Goal: Task Accomplishment & Management: Manage account settings

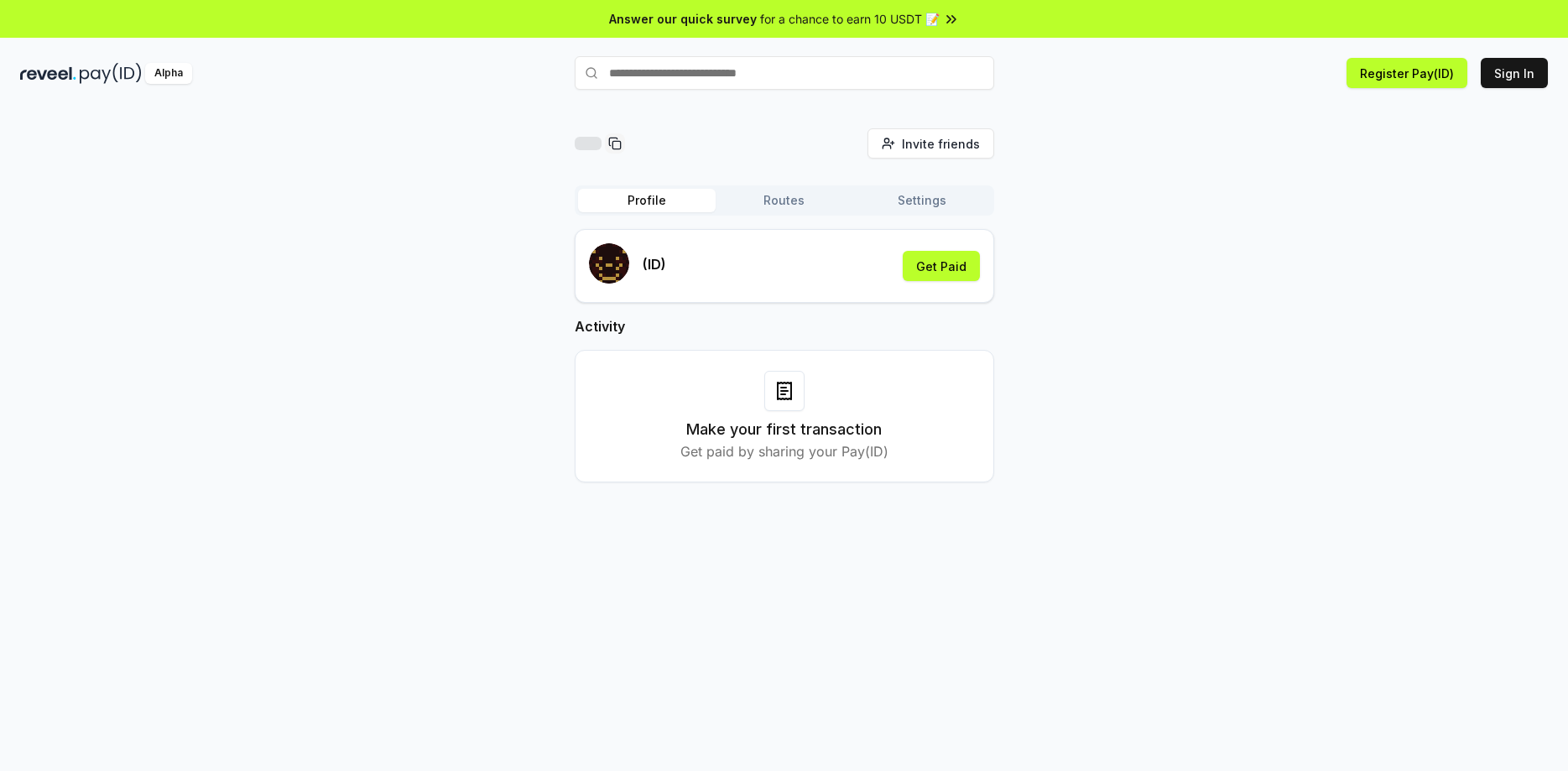
click at [791, 198] on button "Routes" at bounding box center [784, 200] width 137 height 24
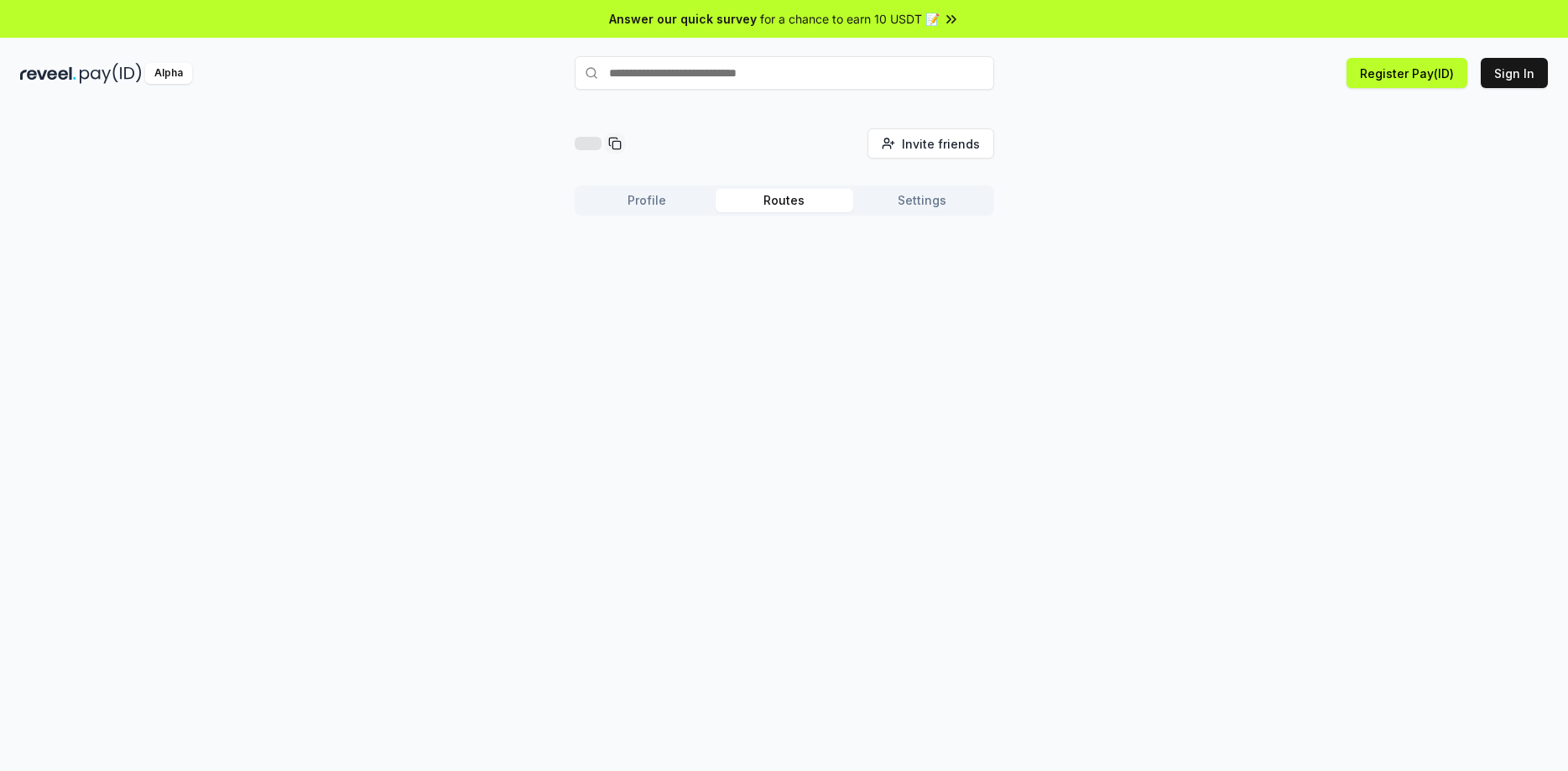
click at [922, 202] on button "Settings" at bounding box center [921, 200] width 137 height 24
click at [650, 198] on button "Profile" at bounding box center [646, 200] width 137 height 24
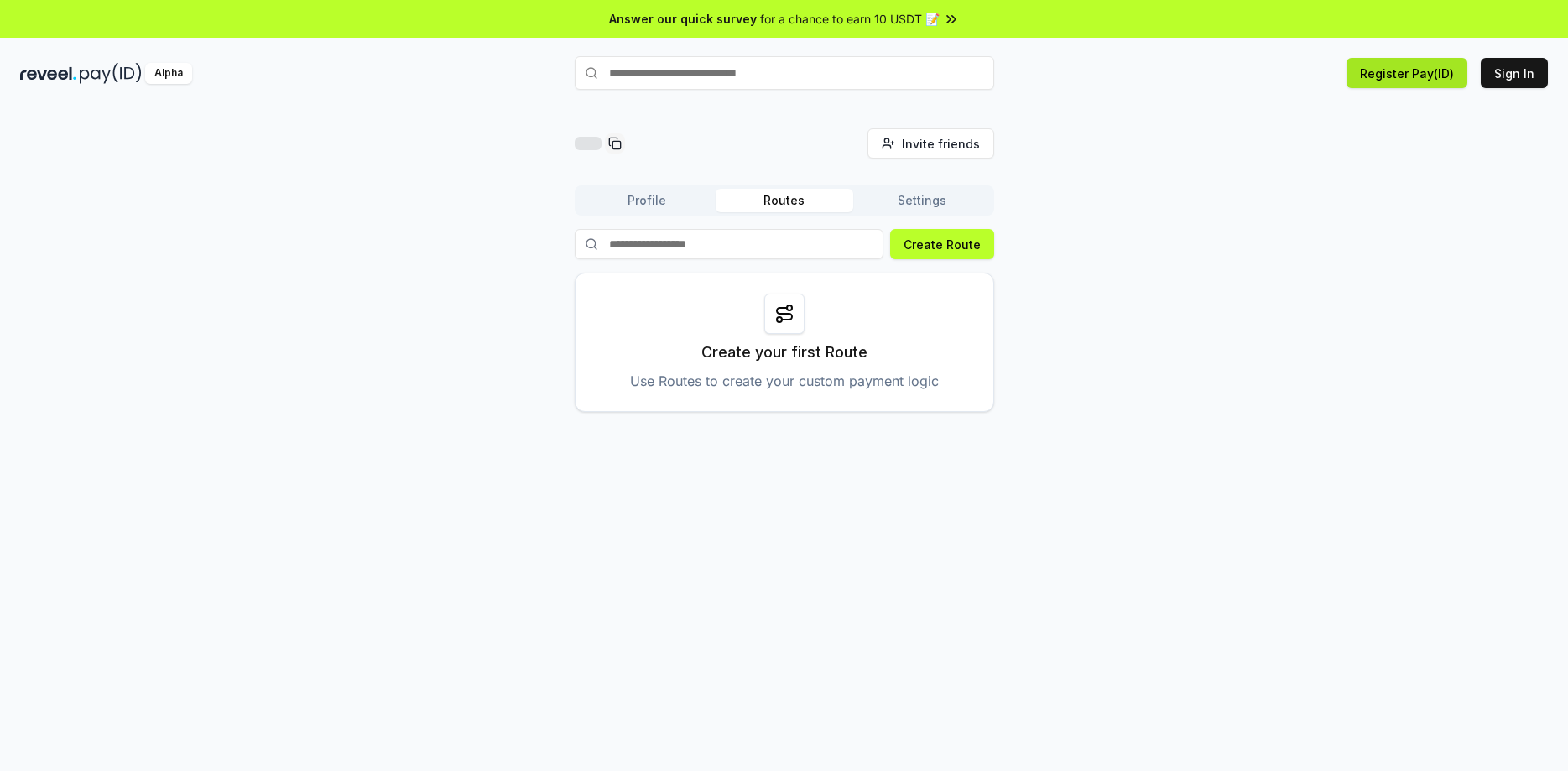
click at [1422, 76] on button "Register Pay(ID)" at bounding box center [1407, 73] width 121 height 31
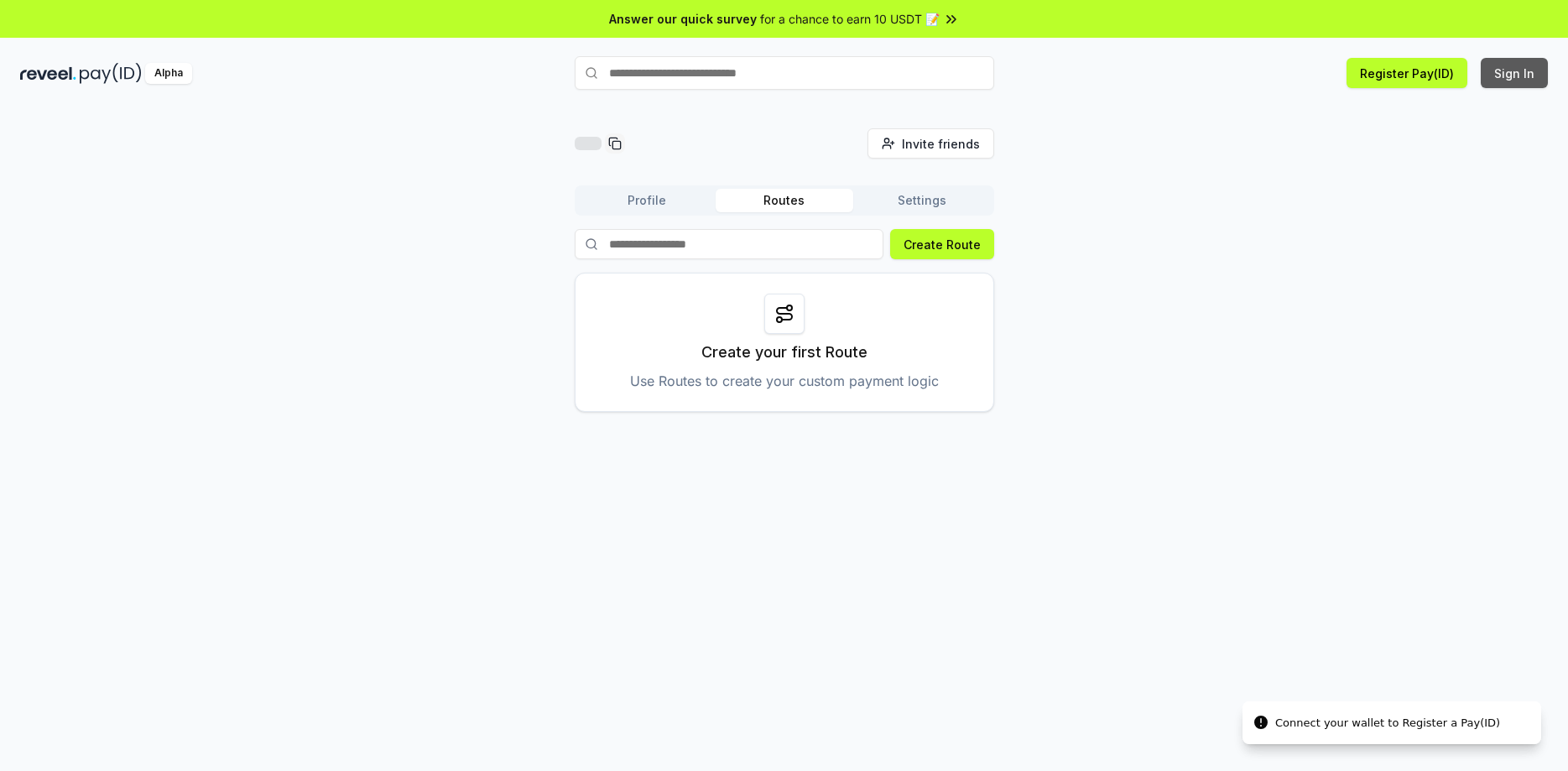
drag, startPoint x: 1512, startPoint y: 61, endPoint x: 1513, endPoint y: 76, distance: 15.0
click at [1513, 62] on button "Sign In" at bounding box center [1514, 73] width 67 height 31
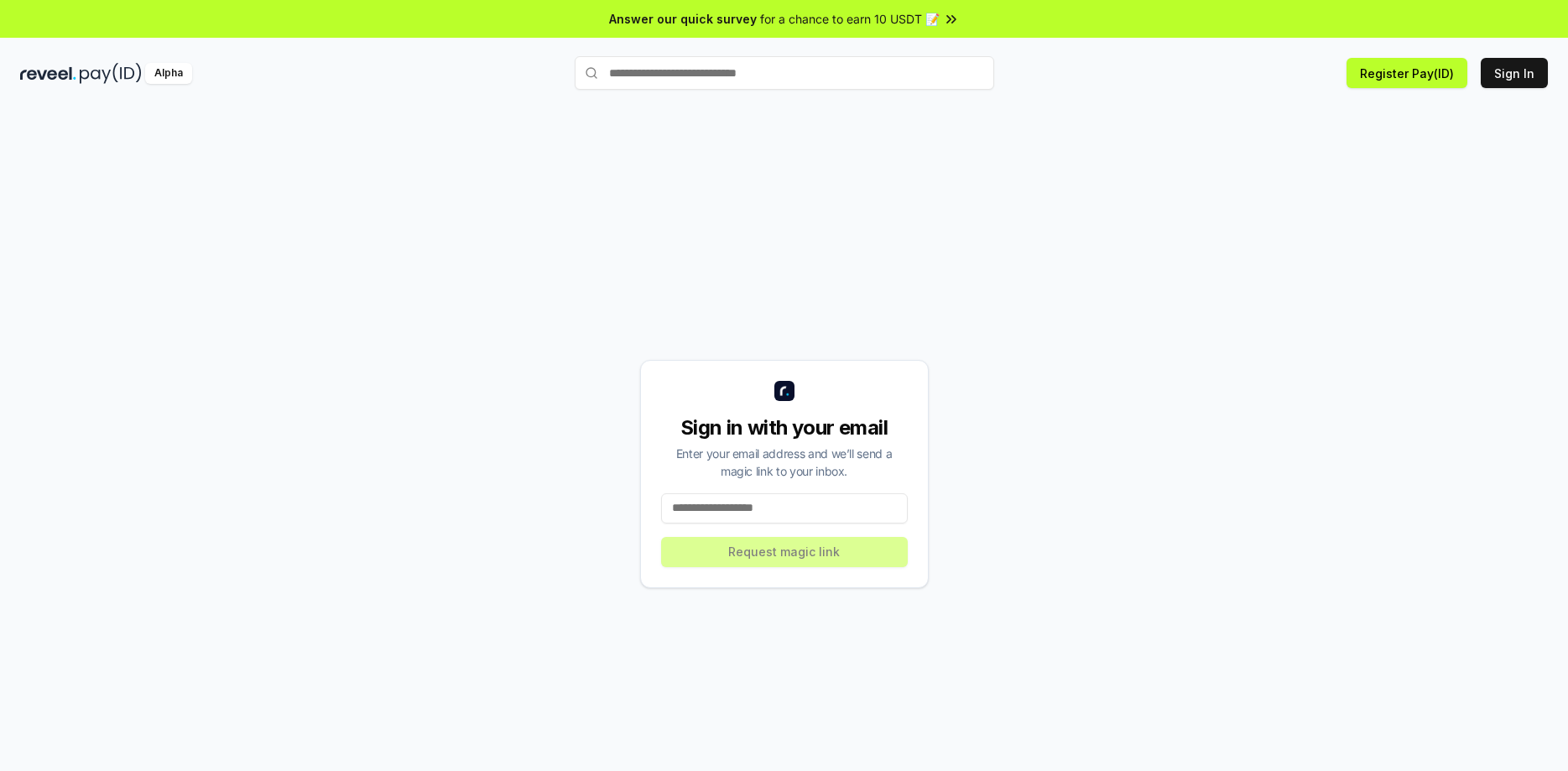
click at [760, 511] on input at bounding box center [784, 508] width 246 height 31
click at [744, 491] on div "Sign in with your email Enter your email address and we’ll send a magic link to…" at bounding box center [784, 474] width 288 height 228
click at [774, 511] on input at bounding box center [784, 508] width 246 height 31
paste input "**********"
type input "**********"
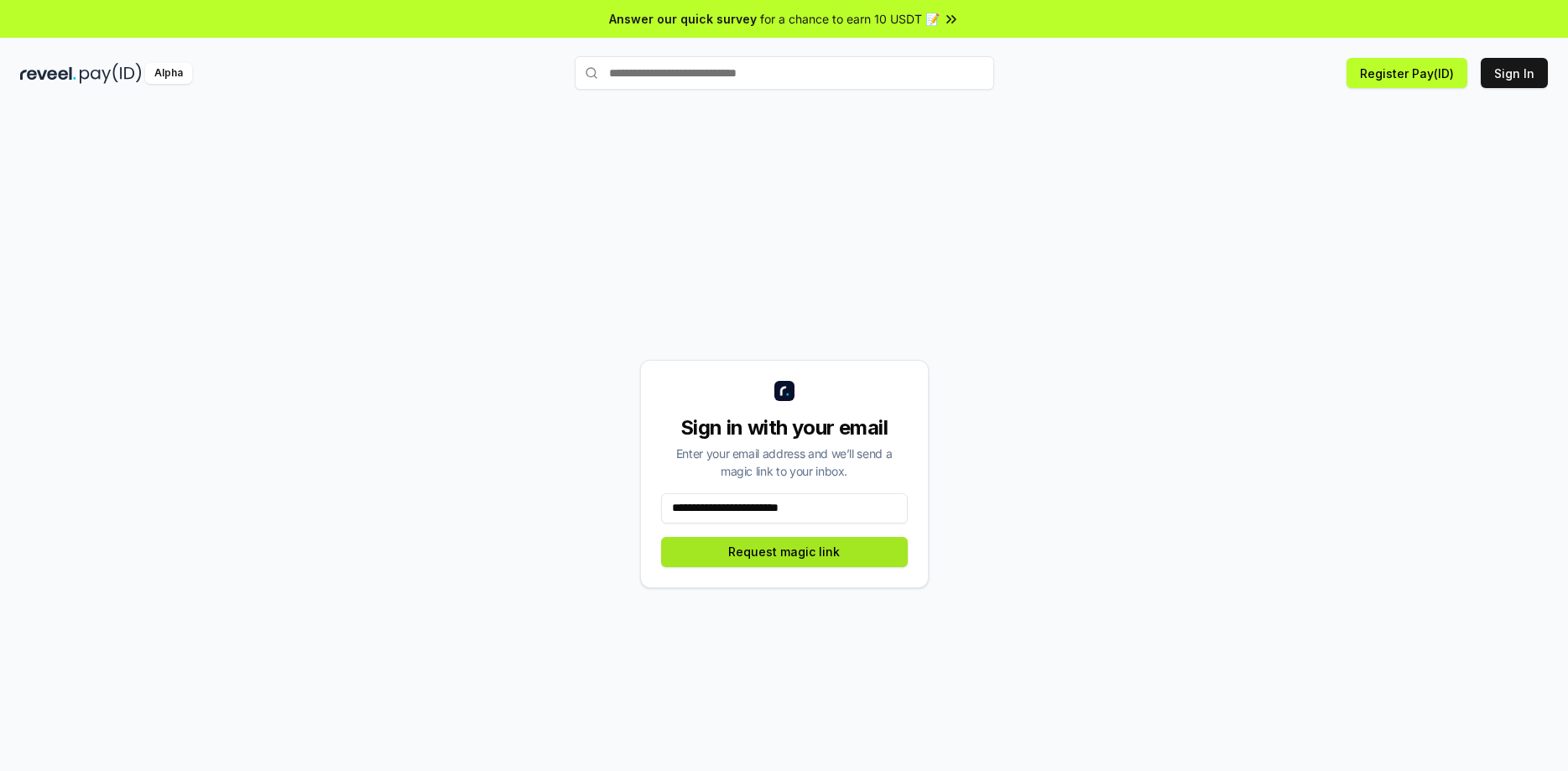
click at [782, 556] on button "Request magic link" at bounding box center [784, 552] width 246 height 31
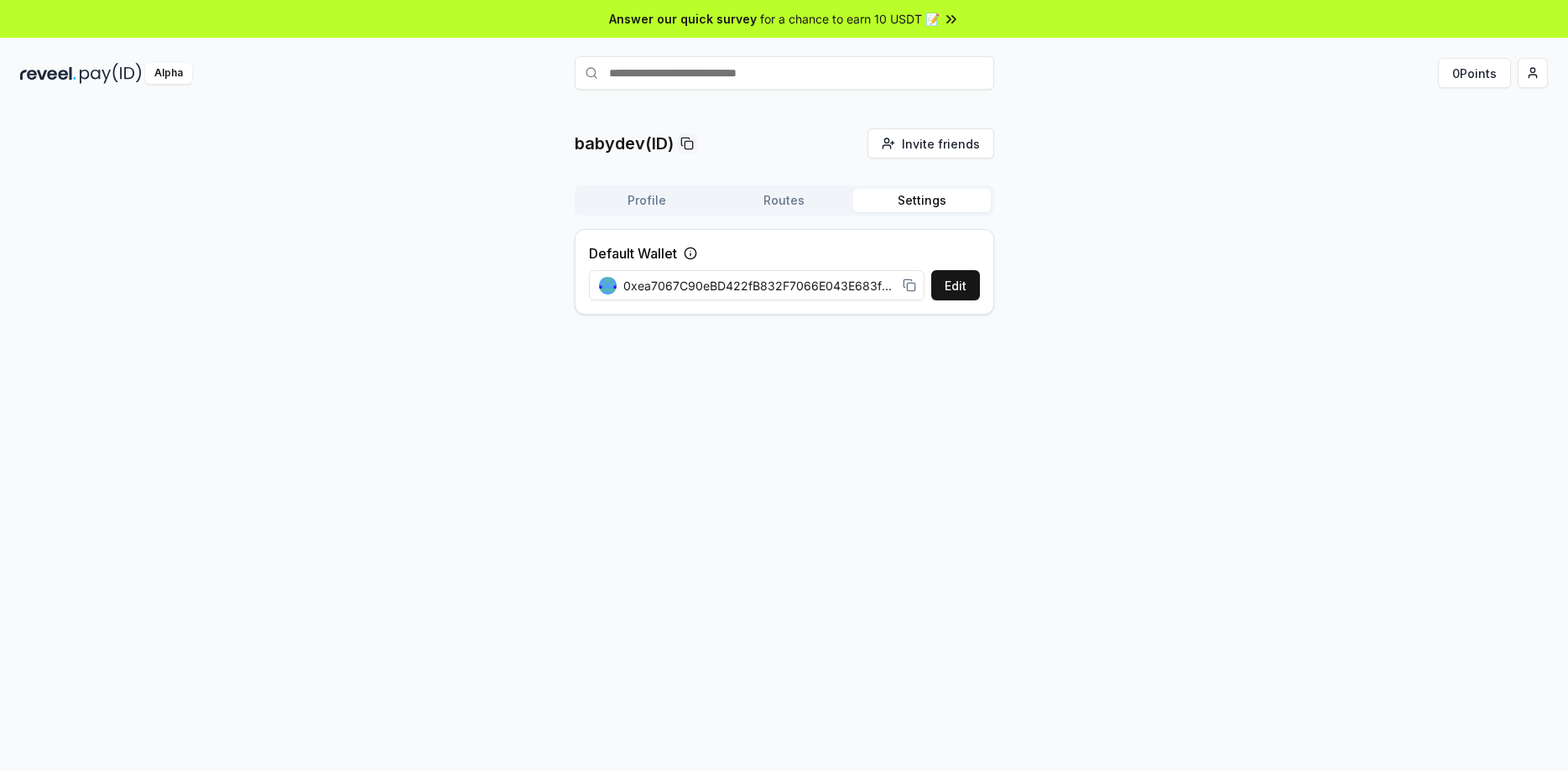
click at [931, 200] on button "Settings" at bounding box center [921, 200] width 137 height 24
click at [768, 205] on button "Routes" at bounding box center [784, 200] width 137 height 24
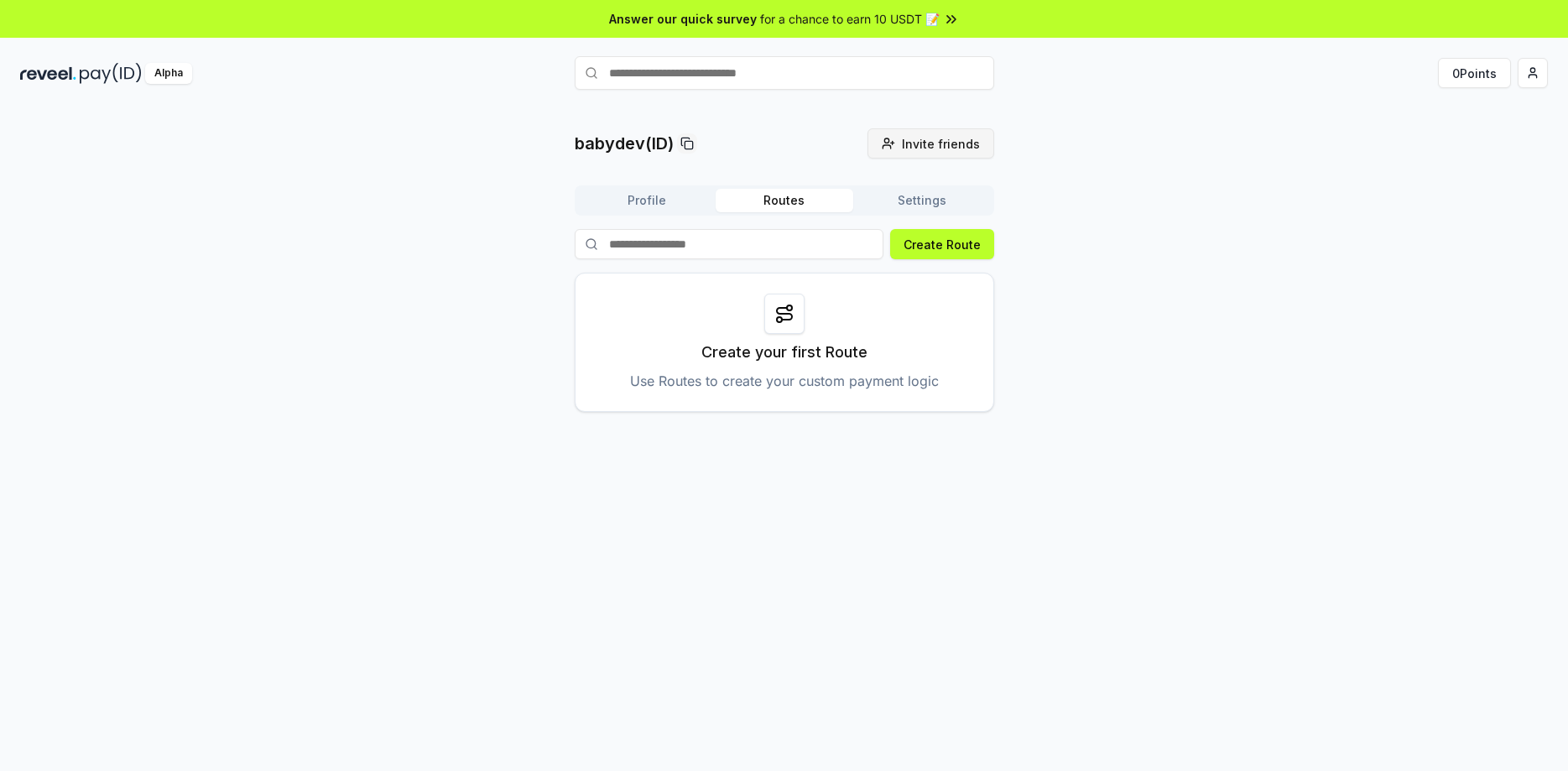
click at [950, 142] on span "Invite friends" at bounding box center [940, 144] width 78 height 17
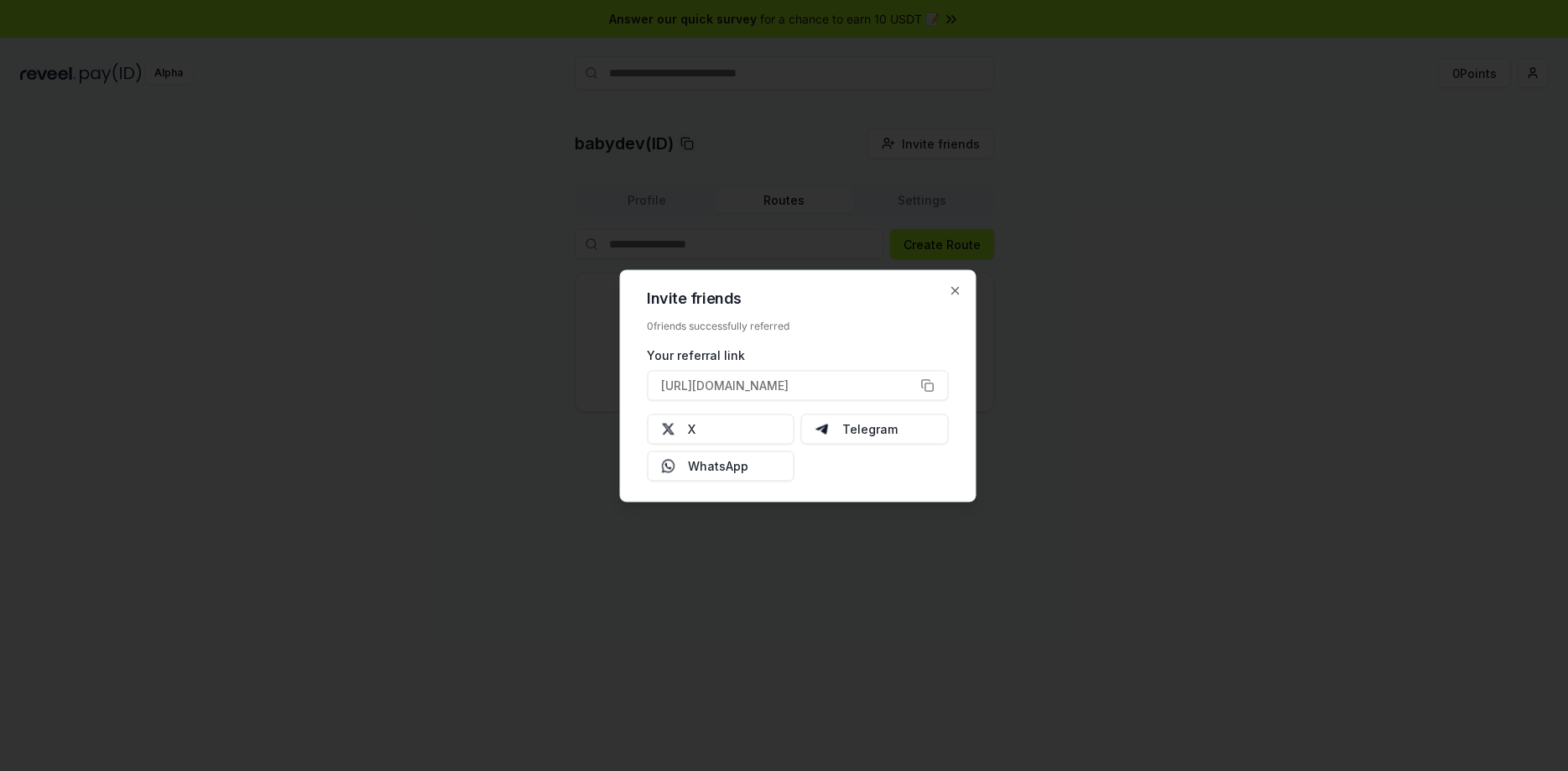
click at [1099, 437] on div at bounding box center [784, 386] width 1568 height 771
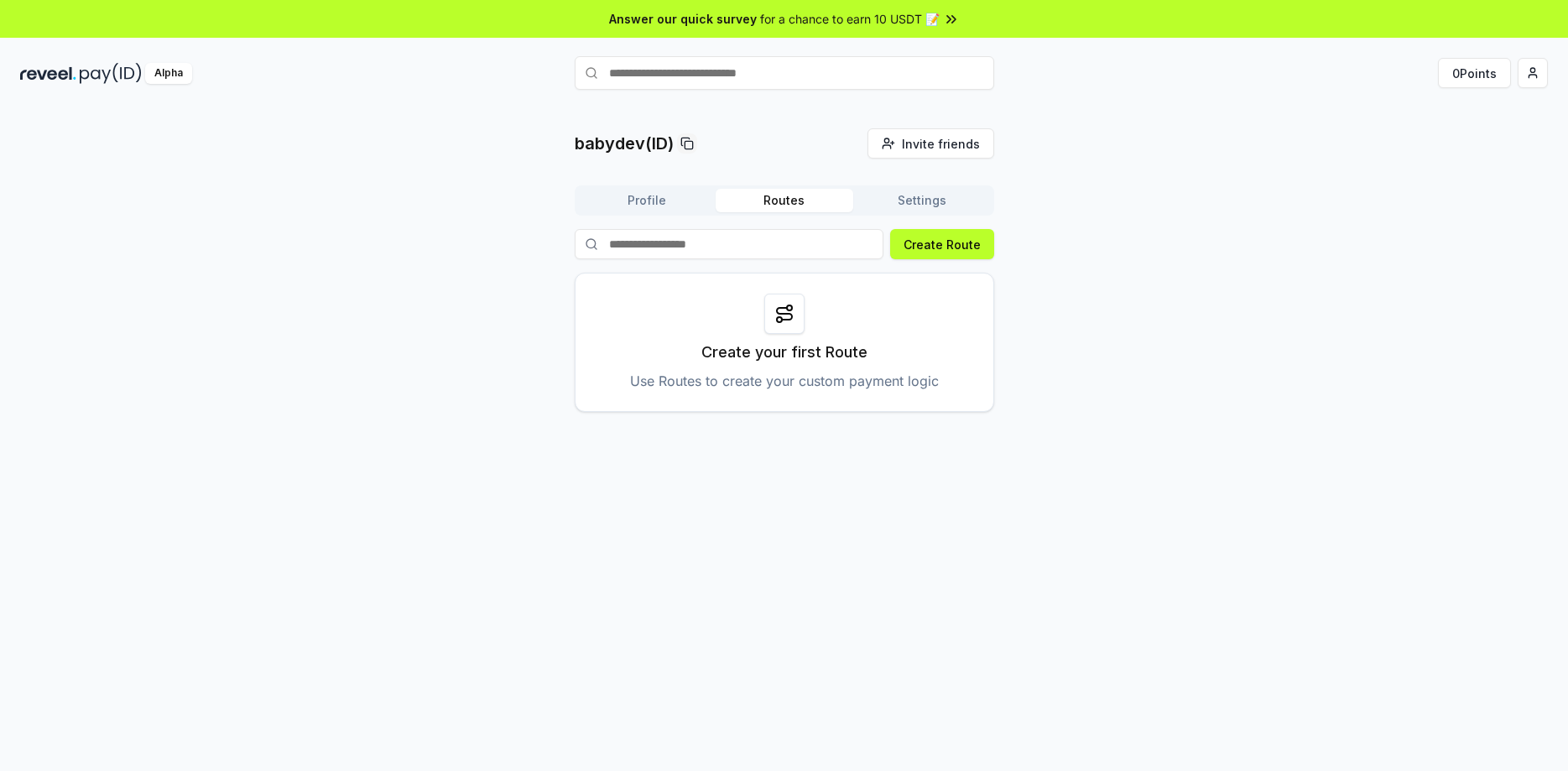
click at [720, 24] on span "Answer our quick survey" at bounding box center [683, 19] width 148 height 17
click at [948, 140] on span "Invite friends" at bounding box center [940, 144] width 78 height 17
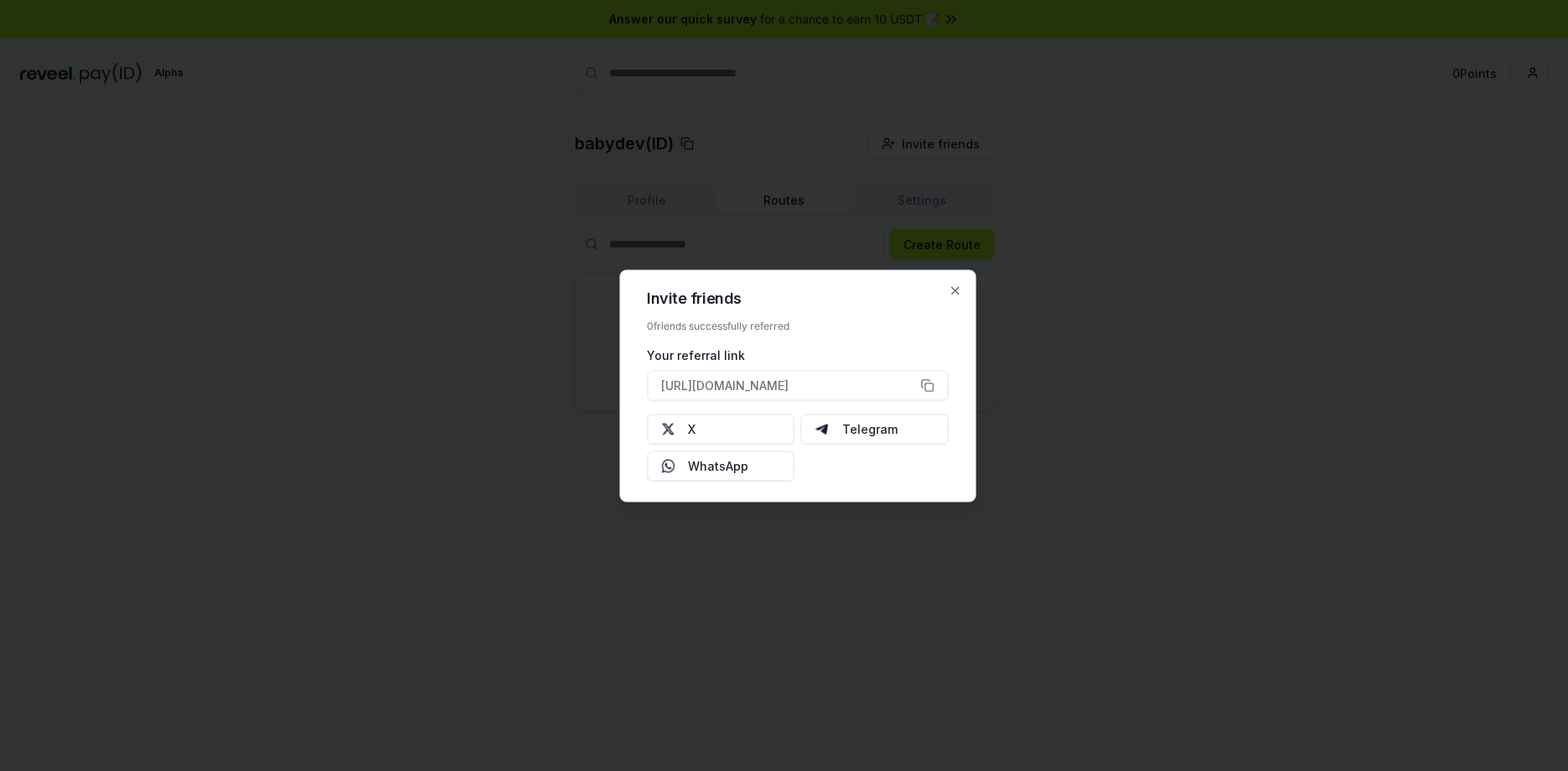
drag, startPoint x: 816, startPoint y: 326, endPoint x: 642, endPoint y: 328, distance: 174.0
click at [642, 328] on div "Invite friends 0 friends successfully referred Your referral link https://revee…" at bounding box center [797, 386] width 357 height 233
click at [705, 293] on h2 "Invite friends" at bounding box center [797, 297] width 302 height 15
click at [954, 291] on icon "button" at bounding box center [954, 289] width 13 height 13
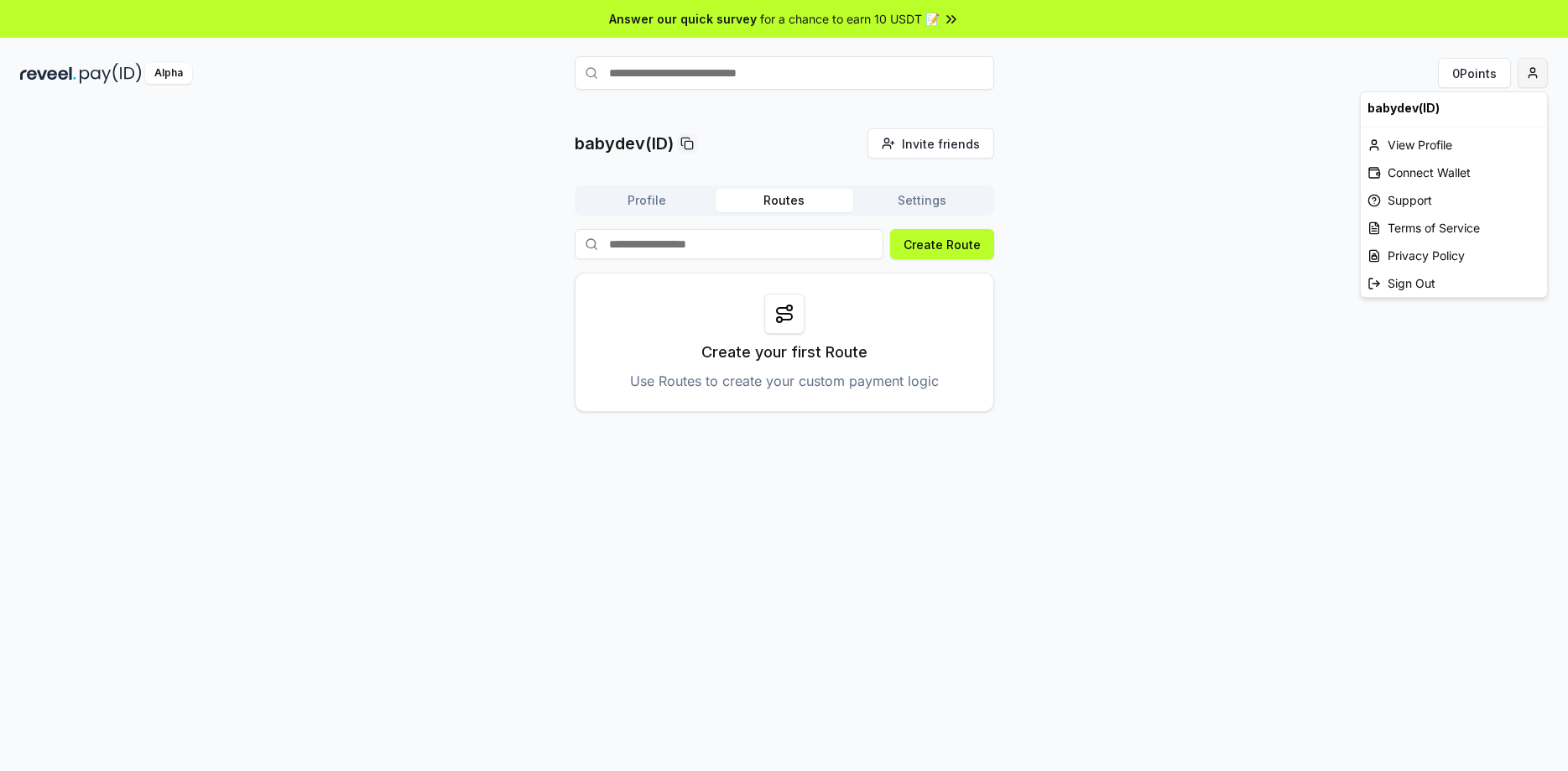
click at [1537, 73] on html "Answer our quick survey for a chance to earn 10 USDT 📝 Alpha 0 Points babydev(I…" at bounding box center [784, 386] width 1568 height 771
click at [1425, 147] on div "View Profile" at bounding box center [1454, 145] width 186 height 28
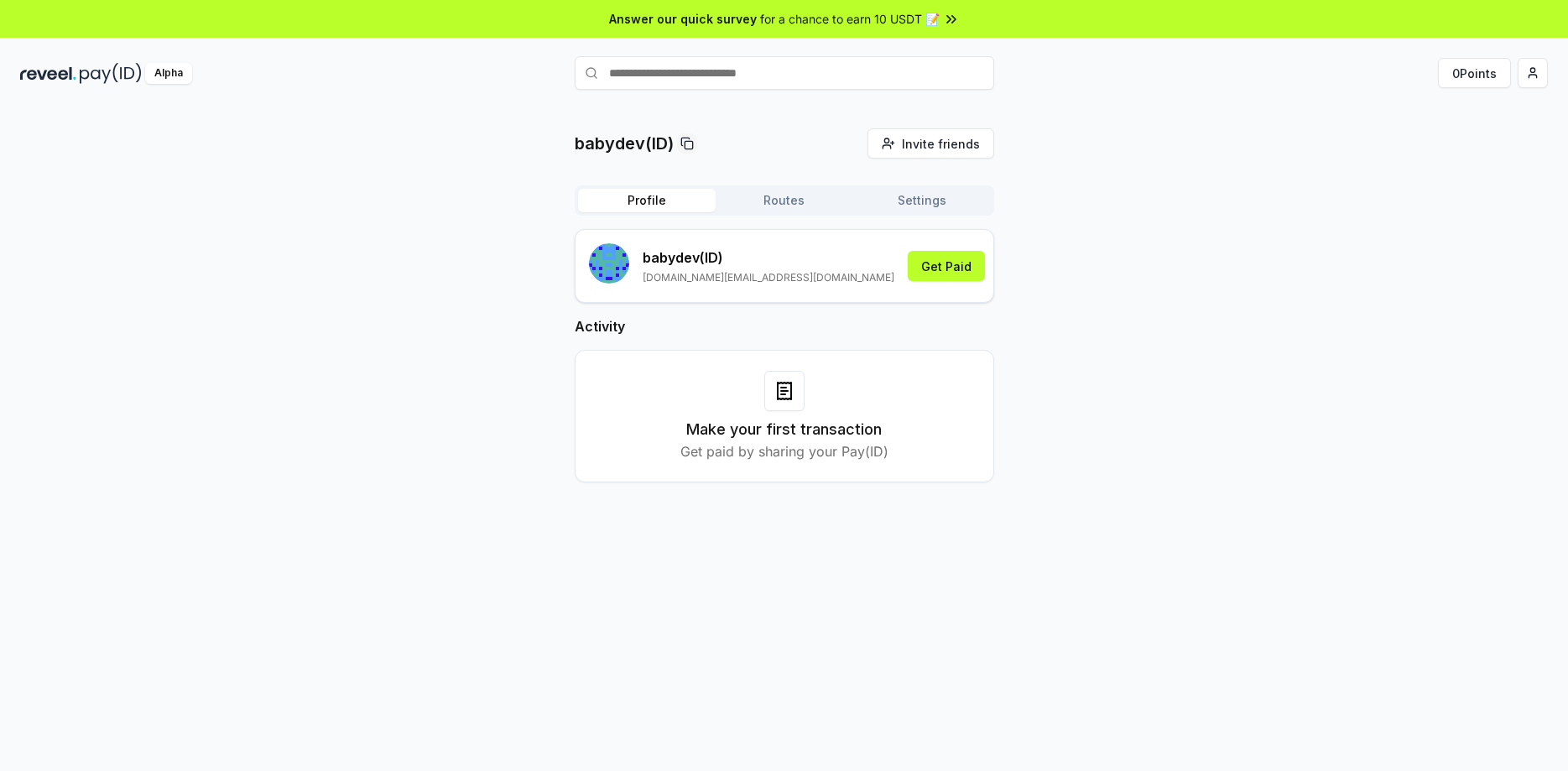
click at [792, 395] on icon at bounding box center [784, 391] width 20 height 20
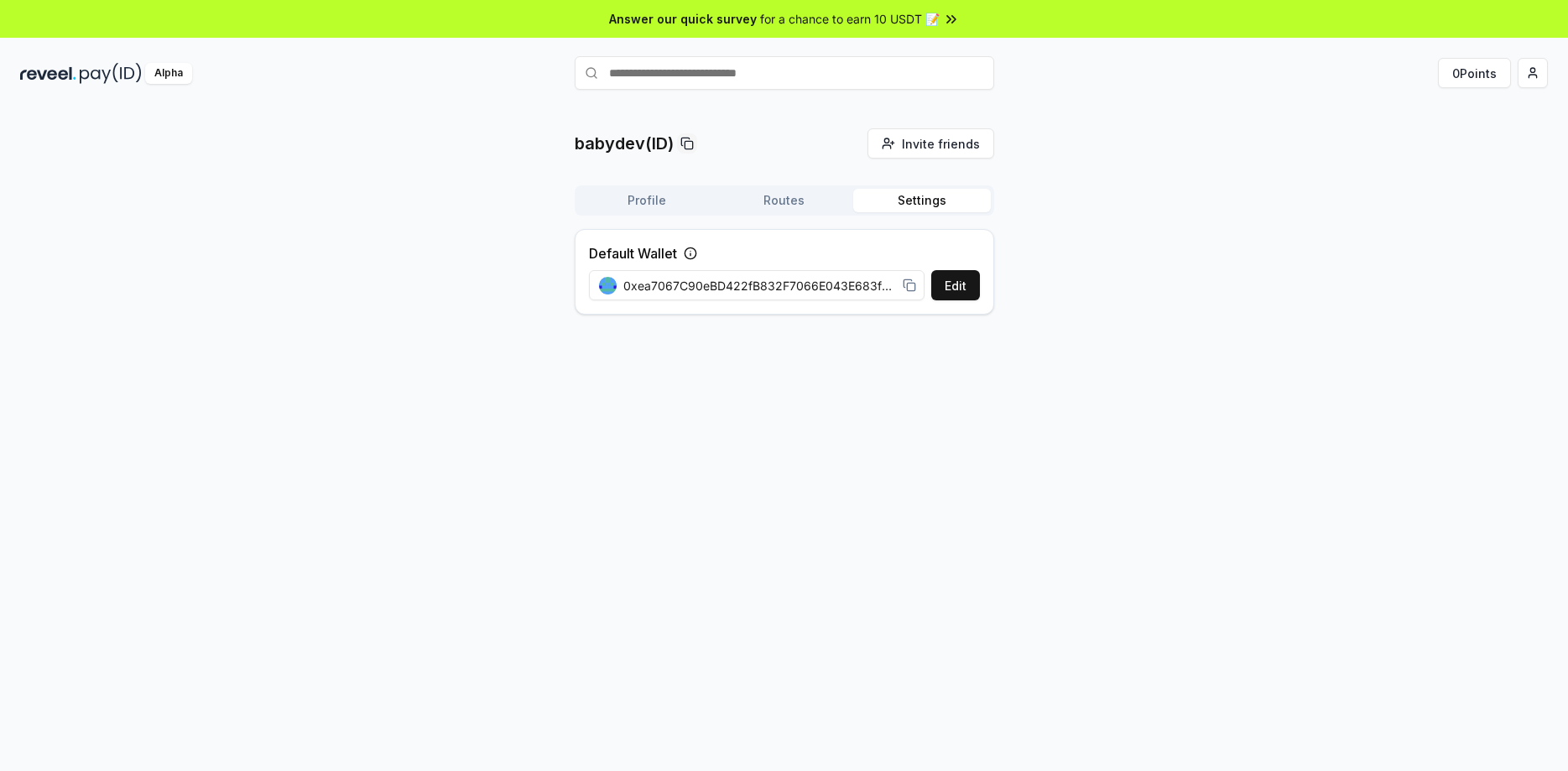
click at [918, 211] on button "Settings" at bounding box center [921, 200] width 137 height 24
click at [920, 200] on button "Settings" at bounding box center [921, 200] width 137 height 24
click at [797, 200] on button "Routes" at bounding box center [784, 200] width 137 height 24
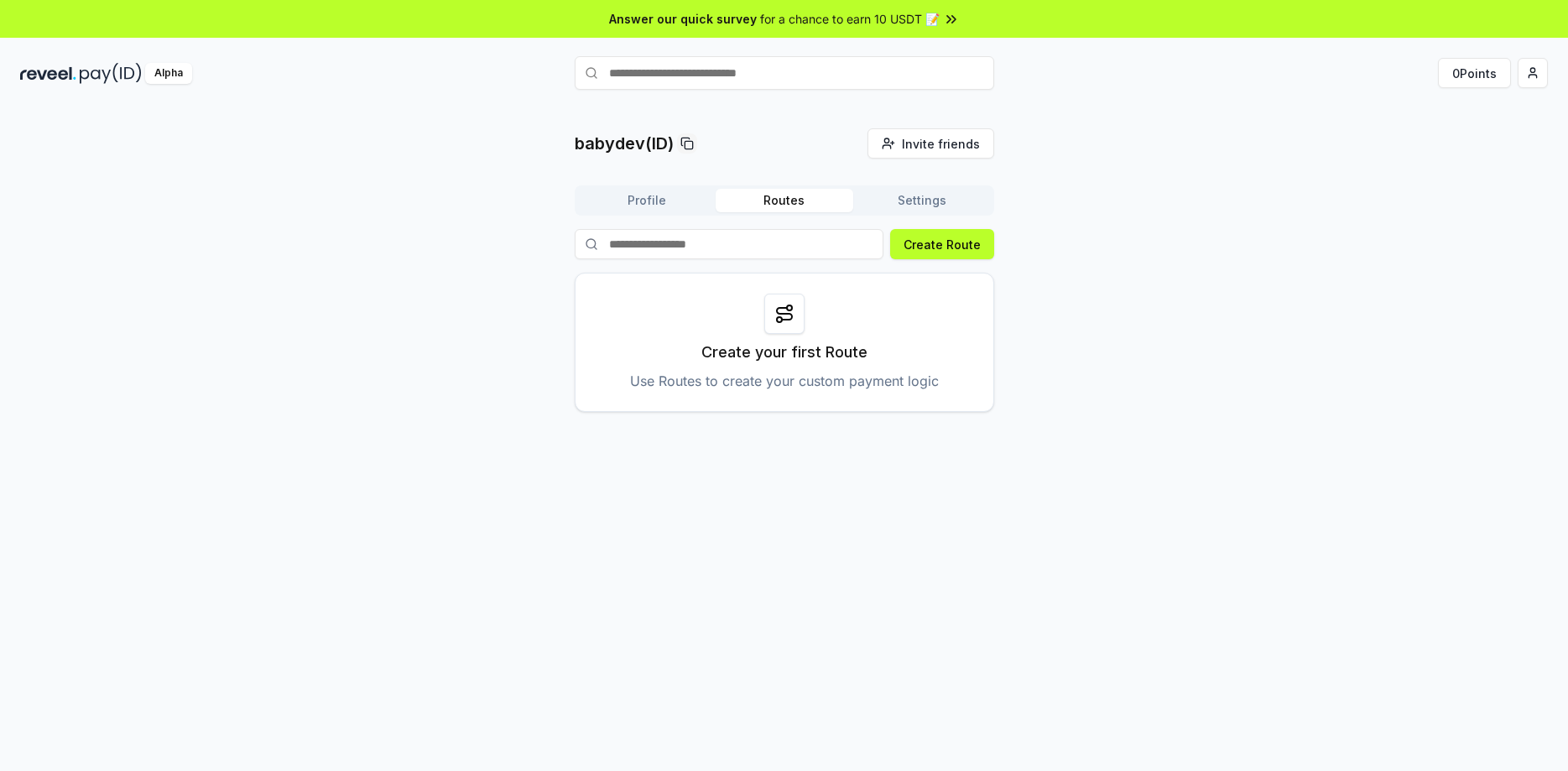
click at [663, 200] on button "Profile" at bounding box center [646, 200] width 137 height 24
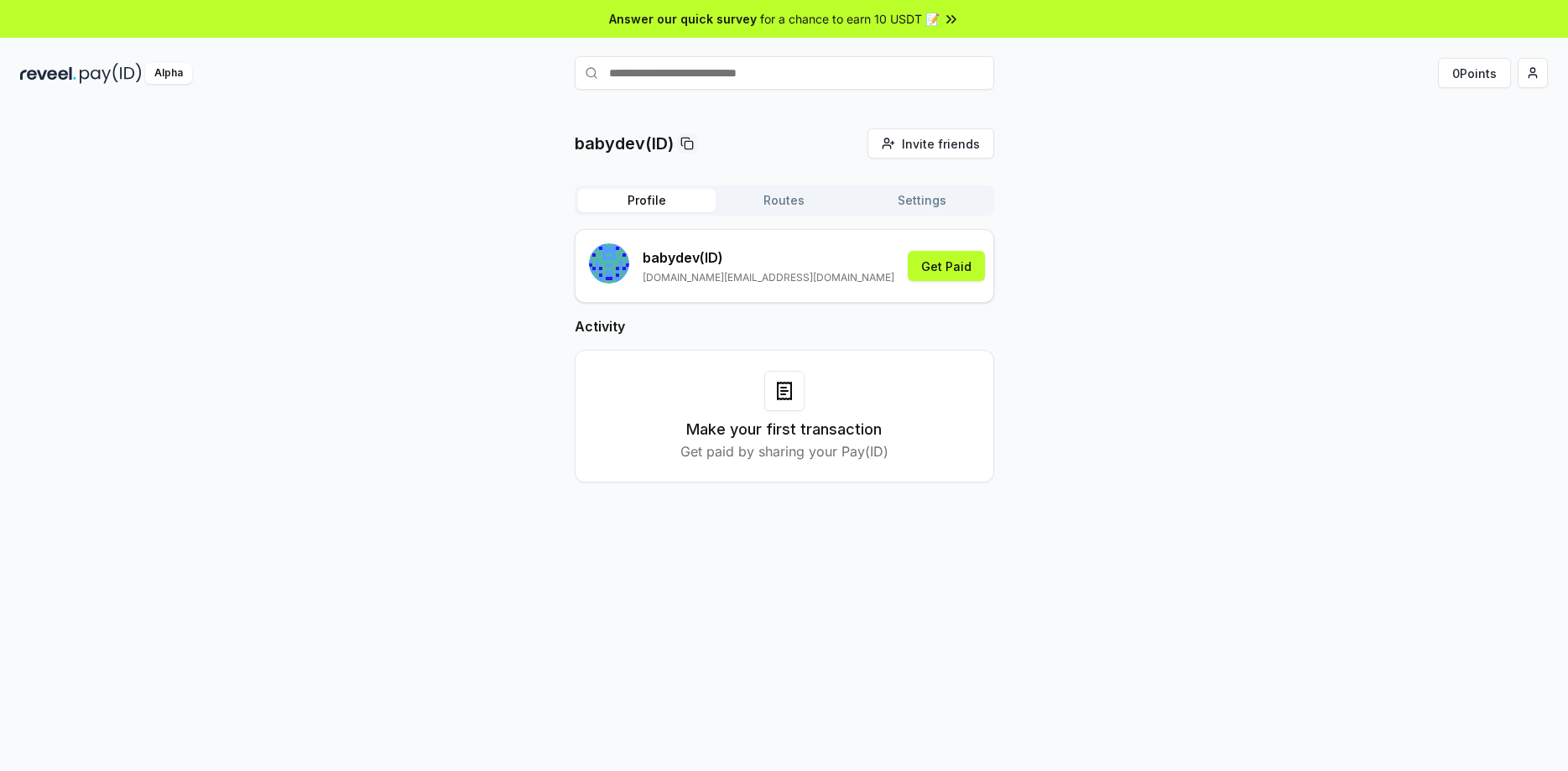
click at [919, 193] on button "Settings" at bounding box center [921, 200] width 137 height 24
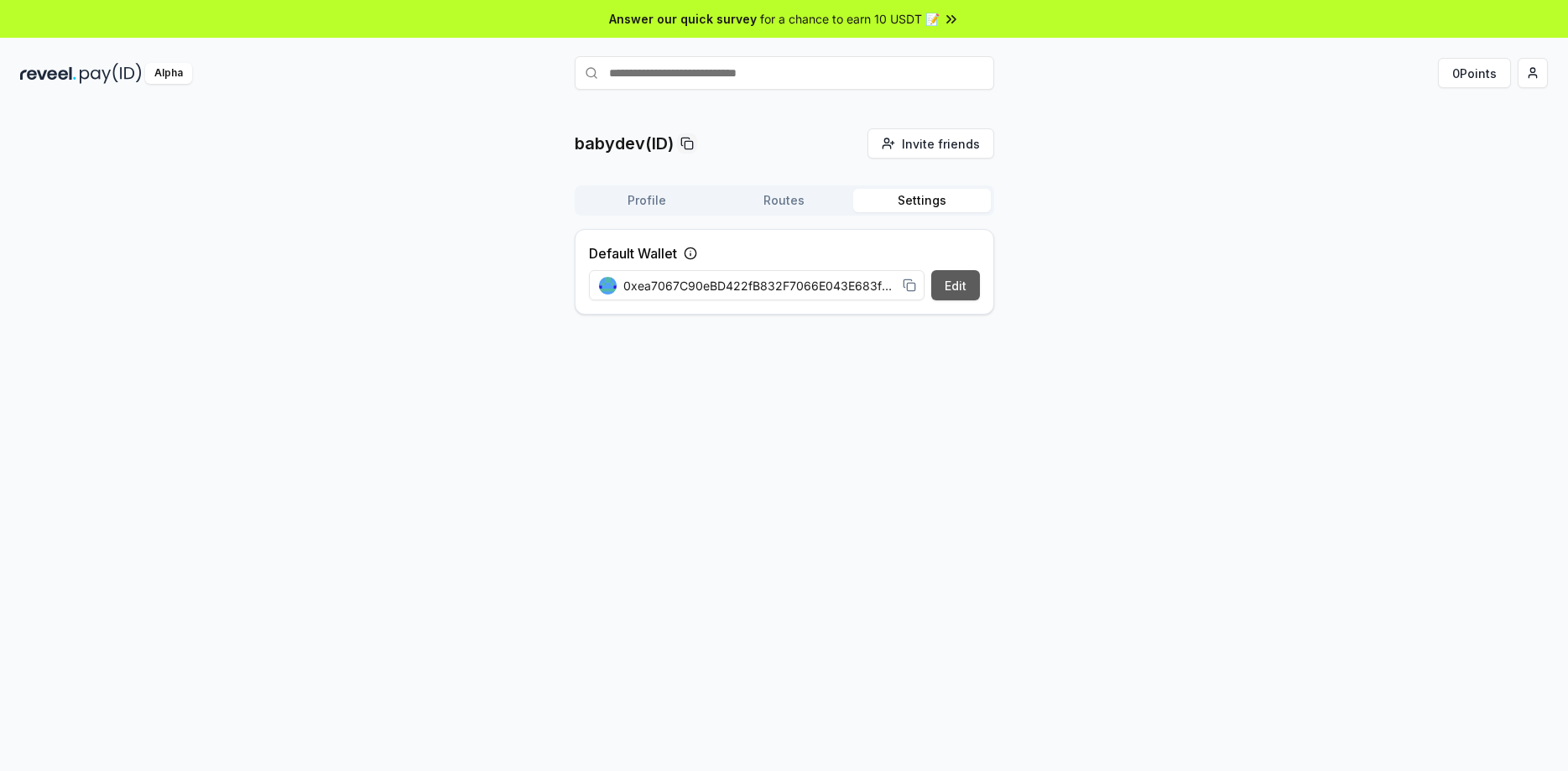
click at [953, 282] on button "Edit" at bounding box center [955, 285] width 49 height 31
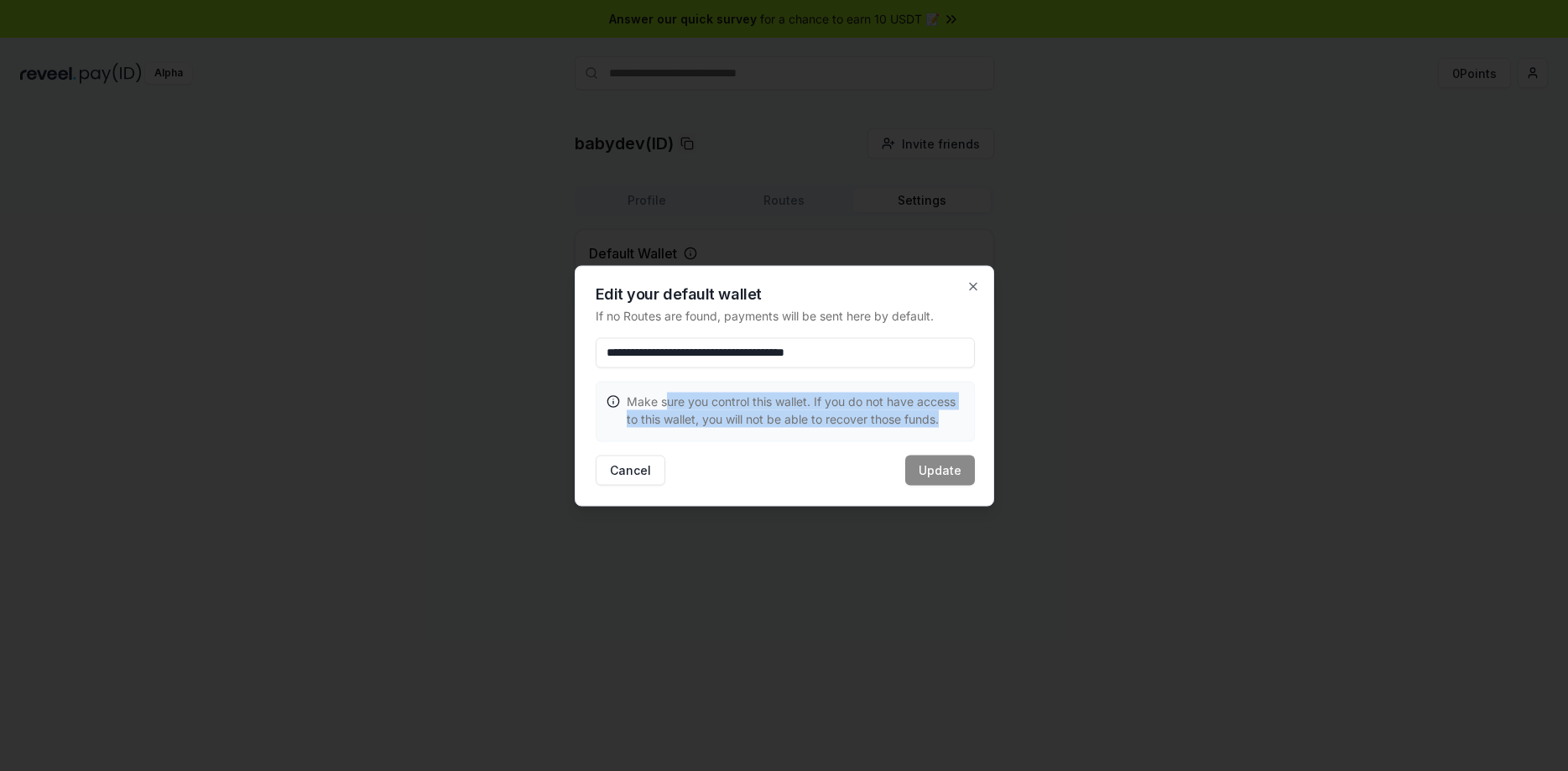
drag, startPoint x: 664, startPoint y: 406, endPoint x: 951, endPoint y: 444, distance: 289.5
click at [966, 428] on div "Make sure you control this wallet. If you do not have access to this wallet, yo…" at bounding box center [785, 409] width 378 height 55
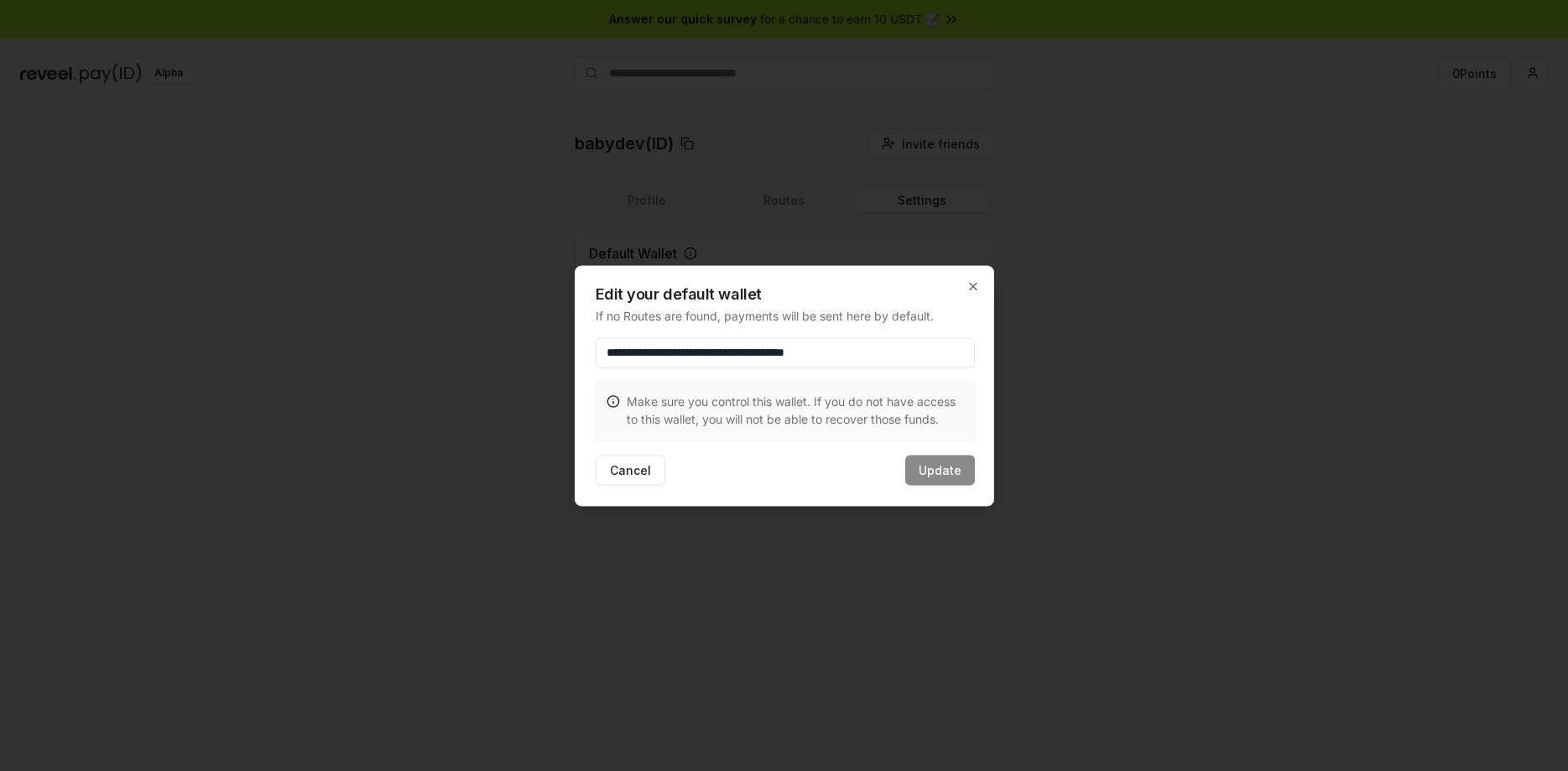
click at [725, 347] on input "**********" at bounding box center [786, 352] width 379 height 31
click at [971, 284] on icon "button" at bounding box center [974, 286] width 7 height 7
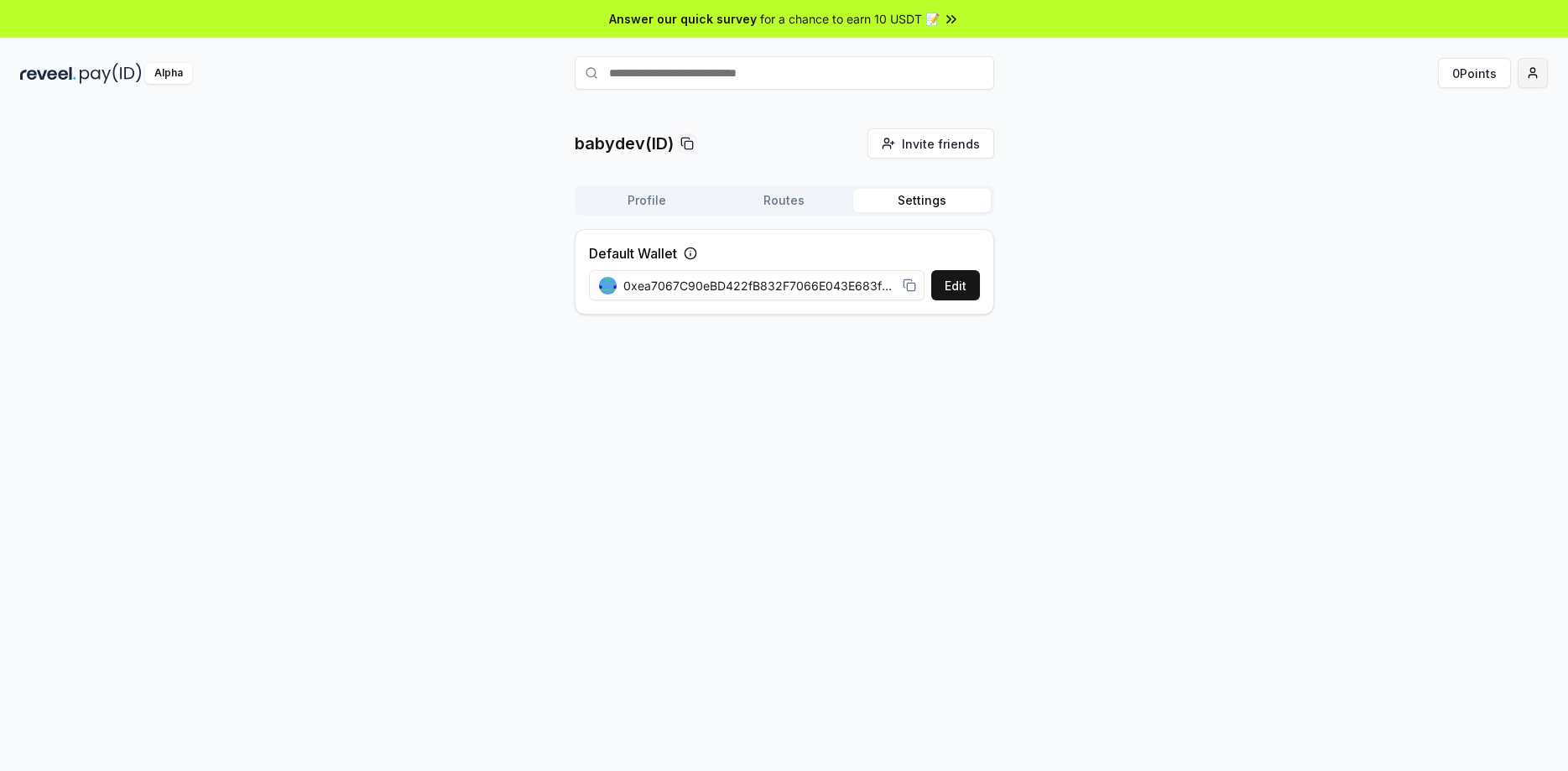
click at [1537, 81] on html "Answer our quick survey for a chance to earn 10 USDT 📝 Alpha 0 Points babydev(I…" at bounding box center [784, 386] width 1568 height 771
drag, startPoint x: 807, startPoint y: 425, endPoint x: 230, endPoint y: 185, distance: 624.9
click at [781, 421] on html "Answer our quick survey for a chance to earn 10 USDT 📝 Alpha 0 Points babydev(I…" at bounding box center [784, 386] width 1568 height 771
click at [37, 78] on img at bounding box center [48, 73] width 56 height 21
